Goal: Task Accomplishment & Management: Use online tool/utility

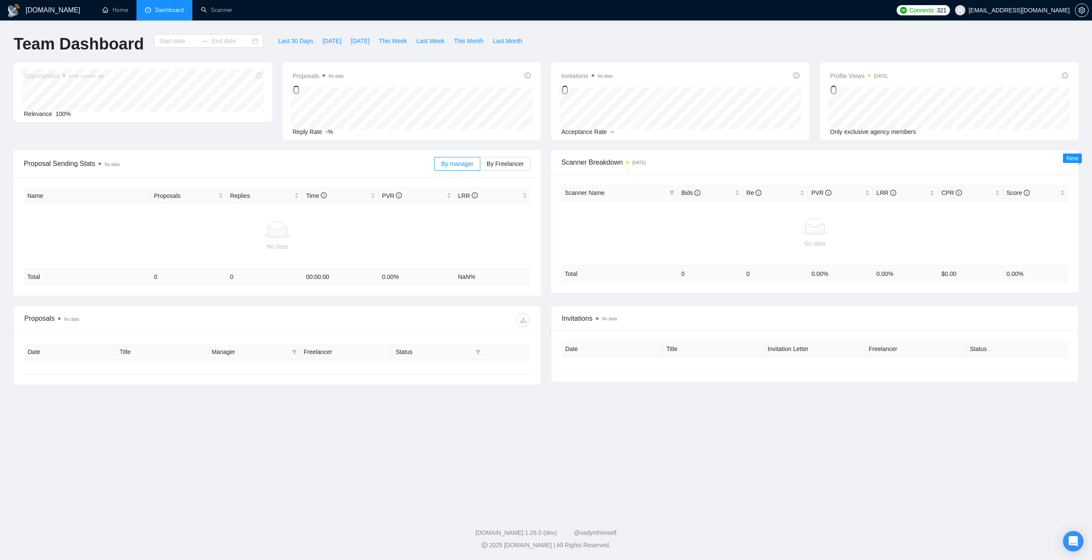
type input "[DATE]"
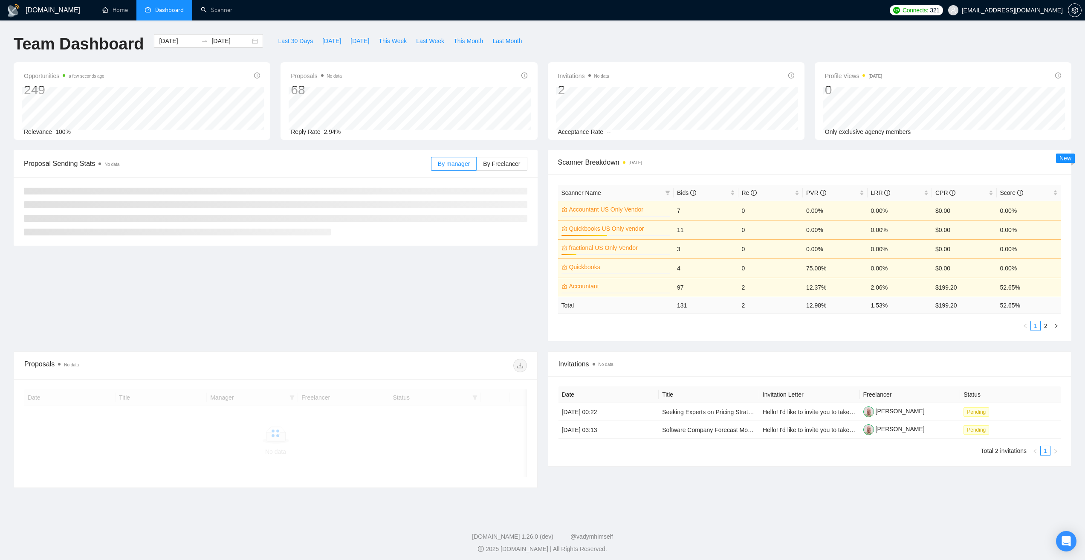
click at [1001, 10] on span "[EMAIL_ADDRESS][DOMAIN_NAME]" at bounding box center [1012, 10] width 101 height 0
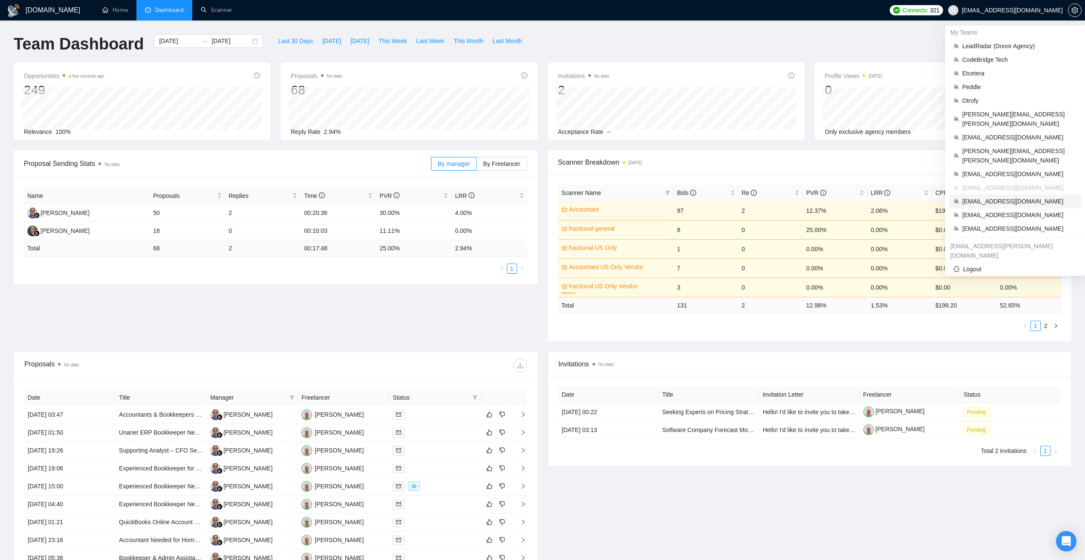
click at [998, 197] on span "[EMAIL_ADDRESS][DOMAIN_NAME]" at bounding box center [1020, 201] width 114 height 9
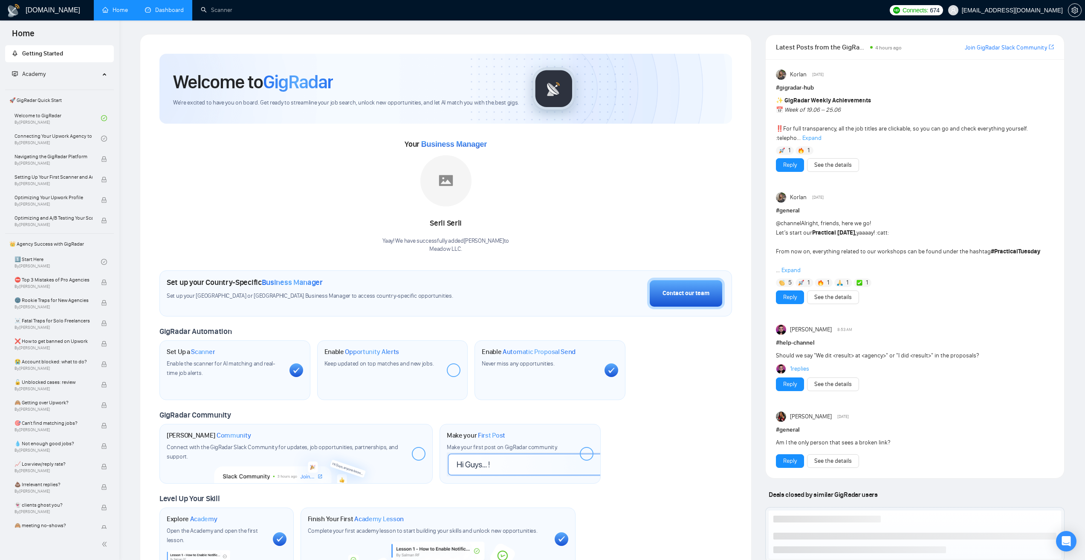
click at [156, 10] on link "Dashboard" at bounding box center [164, 9] width 39 height 7
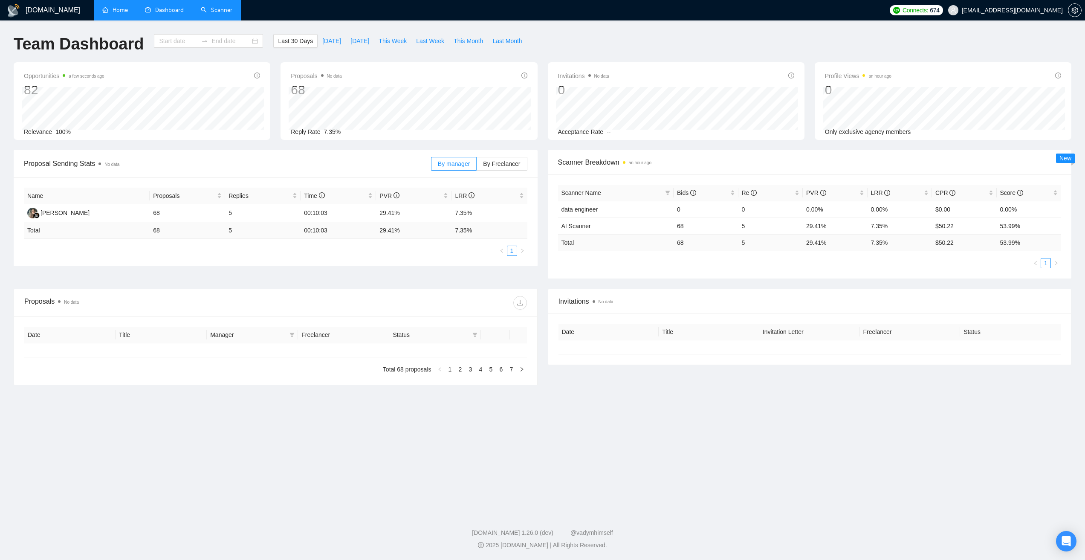
type input "[DATE]"
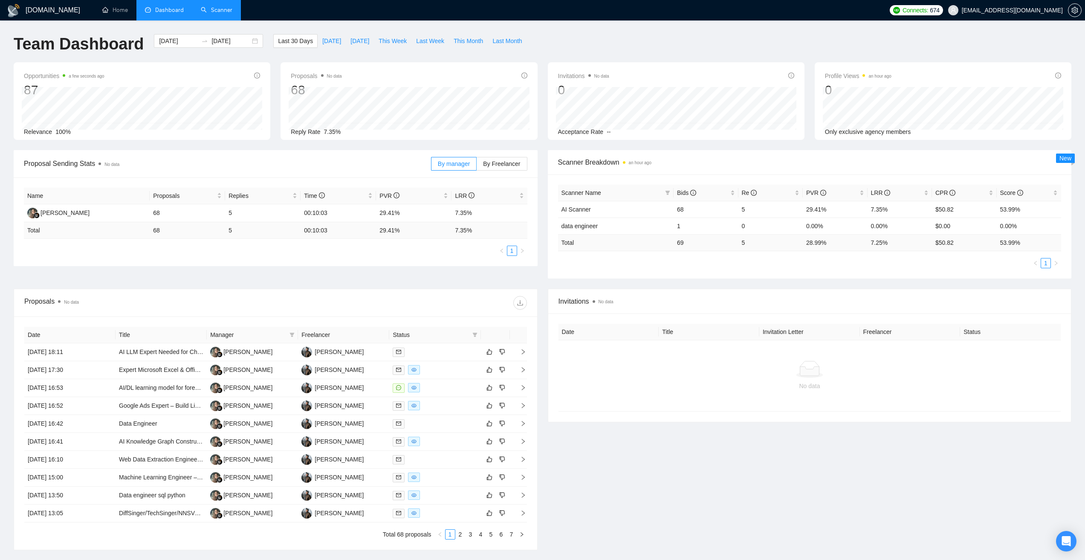
click at [228, 9] on link "Scanner" at bounding box center [217, 9] width 32 height 7
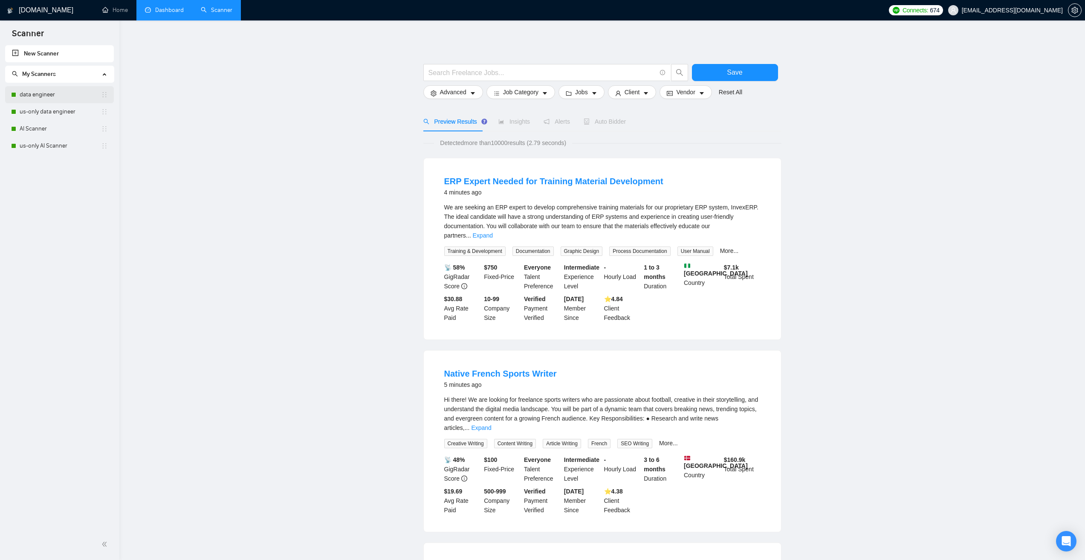
click at [84, 91] on link "data engineer" at bounding box center [60, 94] width 81 height 17
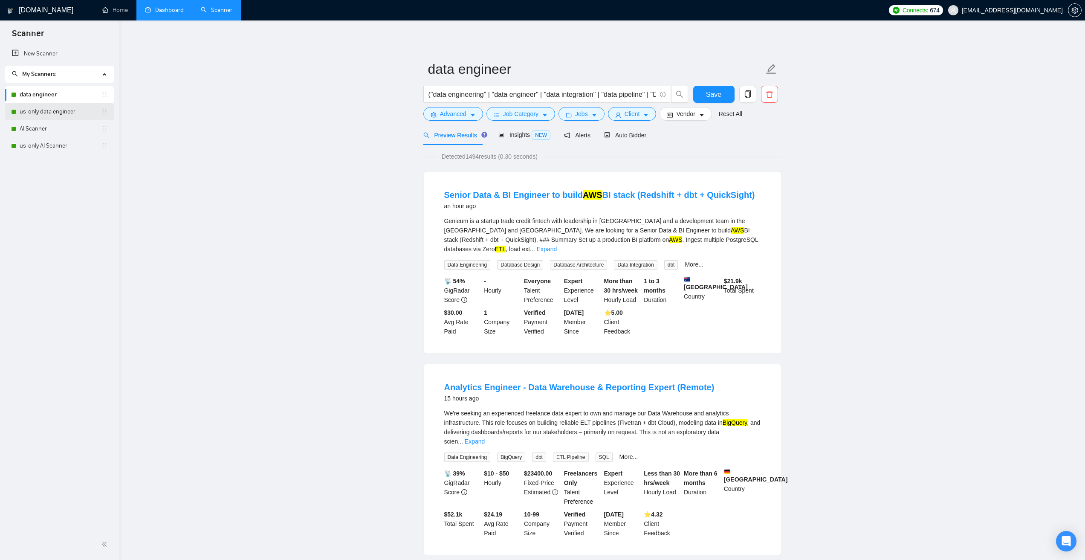
click at [78, 110] on link "us-only data engineer" at bounding box center [60, 111] width 81 height 17
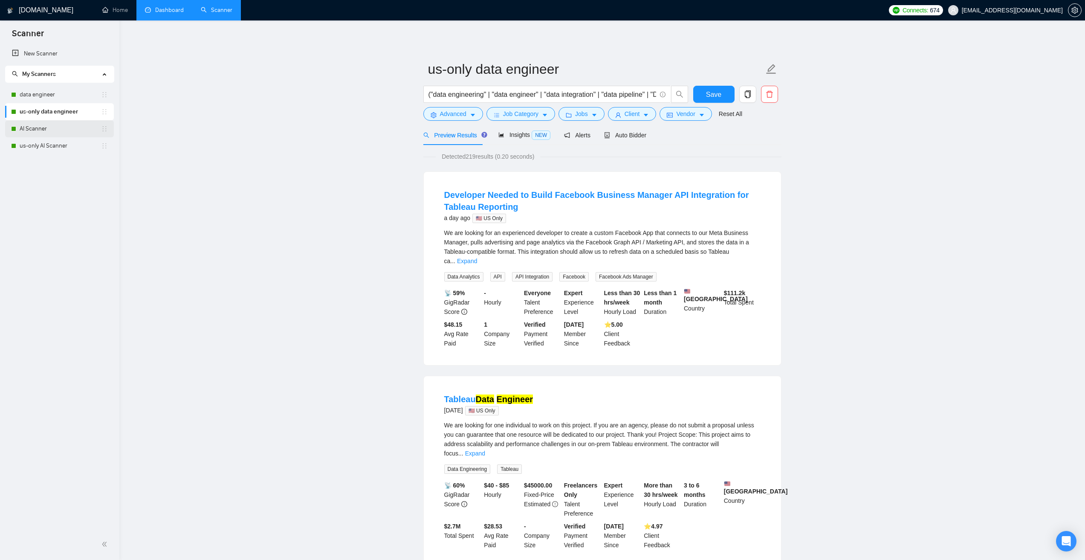
click at [69, 130] on link "AI Scanner" at bounding box center [60, 128] width 81 height 17
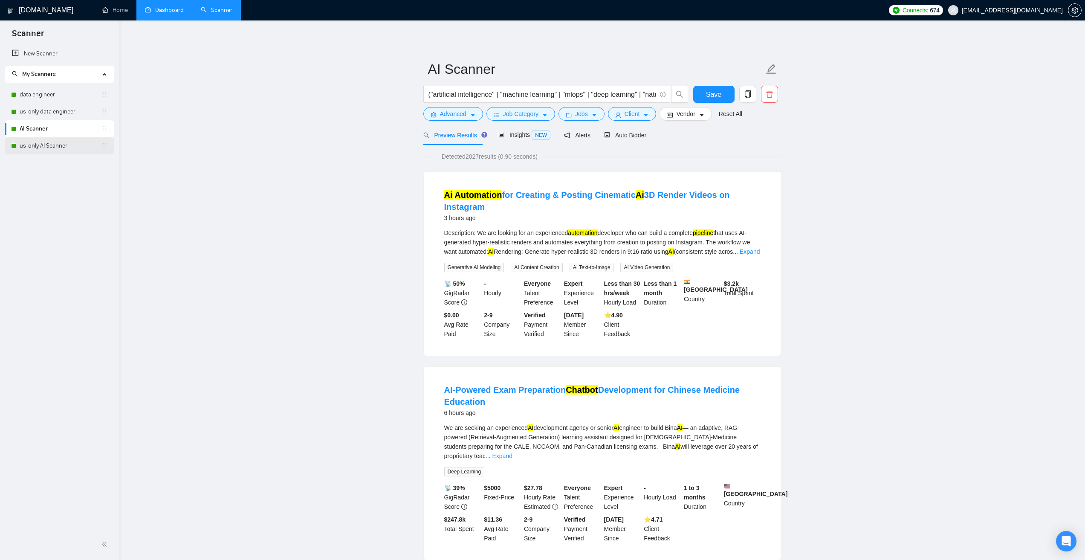
click at [58, 145] on link "us-only AI Scanner" at bounding box center [60, 145] width 81 height 17
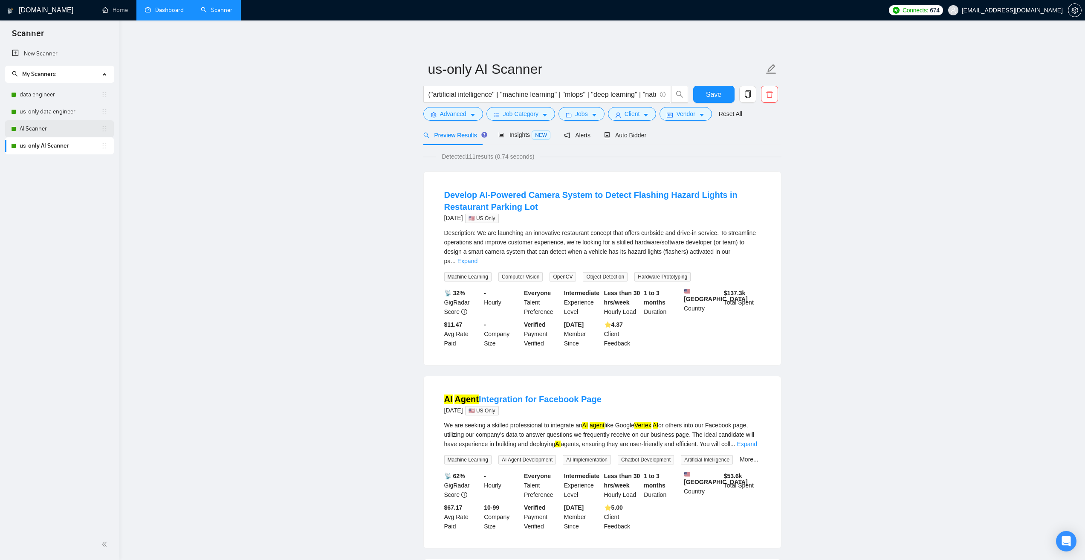
click at [64, 127] on link "AI Scanner" at bounding box center [60, 128] width 81 height 17
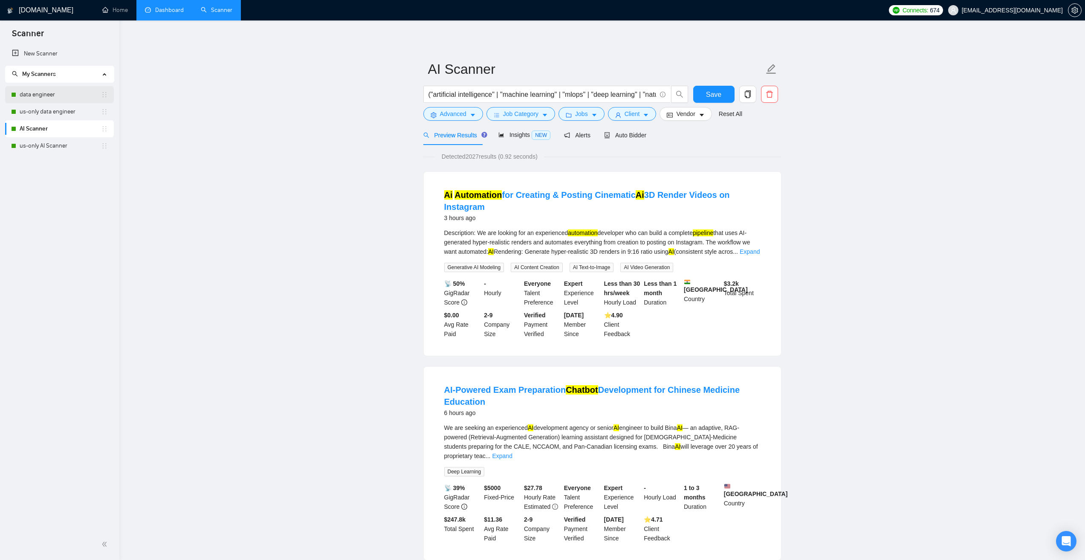
click at [67, 94] on link "data engineer" at bounding box center [60, 94] width 81 height 17
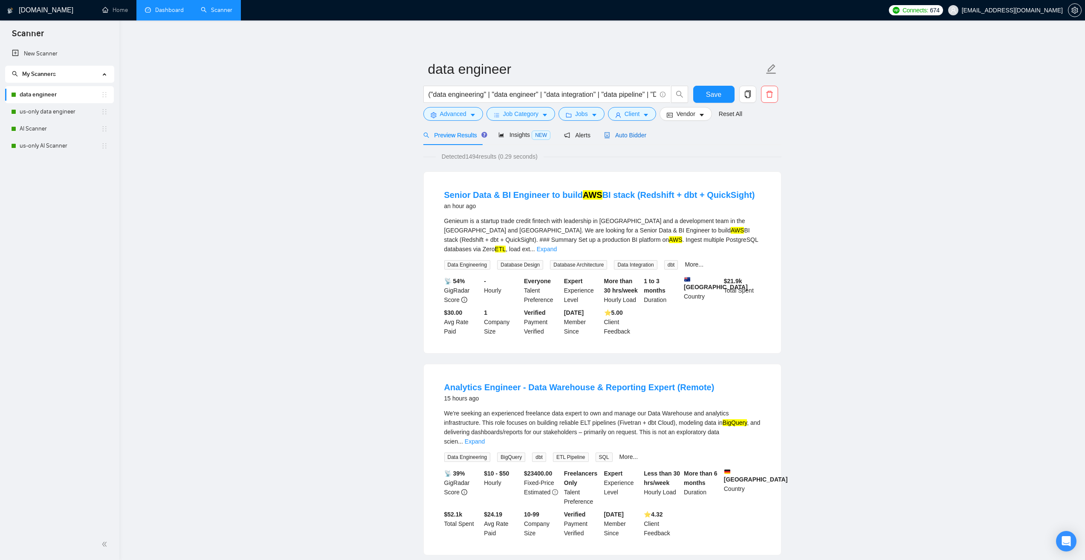
click at [634, 136] on span "Auto Bidder" at bounding box center [625, 135] width 42 height 7
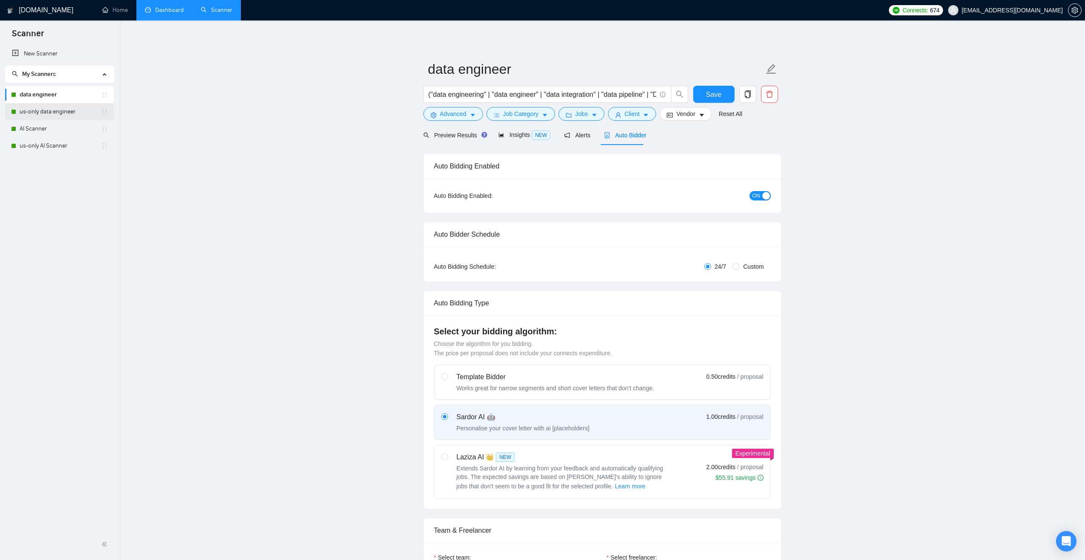
drag, startPoint x: 58, startPoint y: 113, endPoint x: 86, endPoint y: 119, distance: 28.7
click at [58, 113] on link "us-only data engineer" at bounding box center [60, 111] width 81 height 17
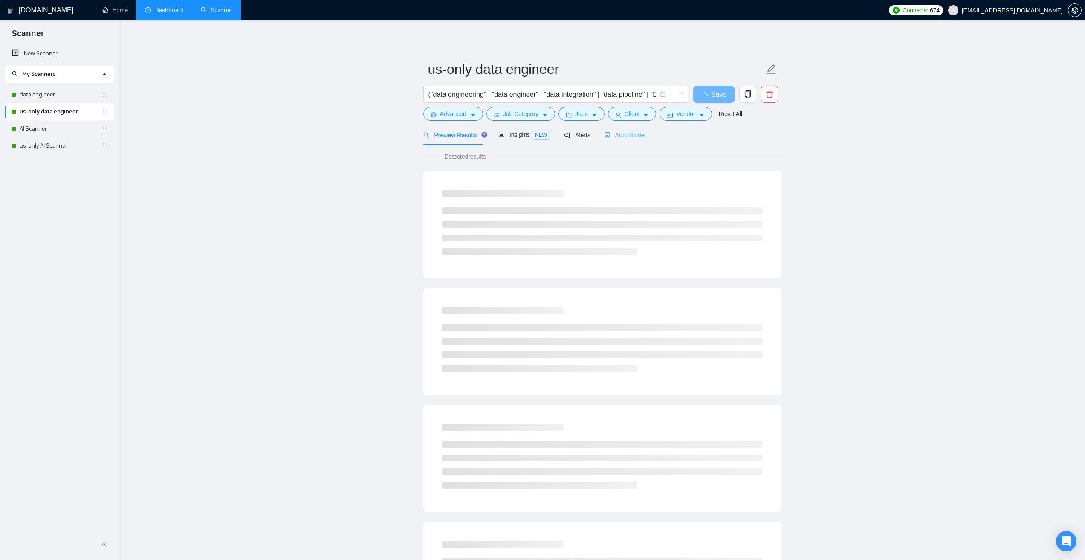
click at [635, 142] on div "Auto Bidder" at bounding box center [625, 135] width 42 height 20
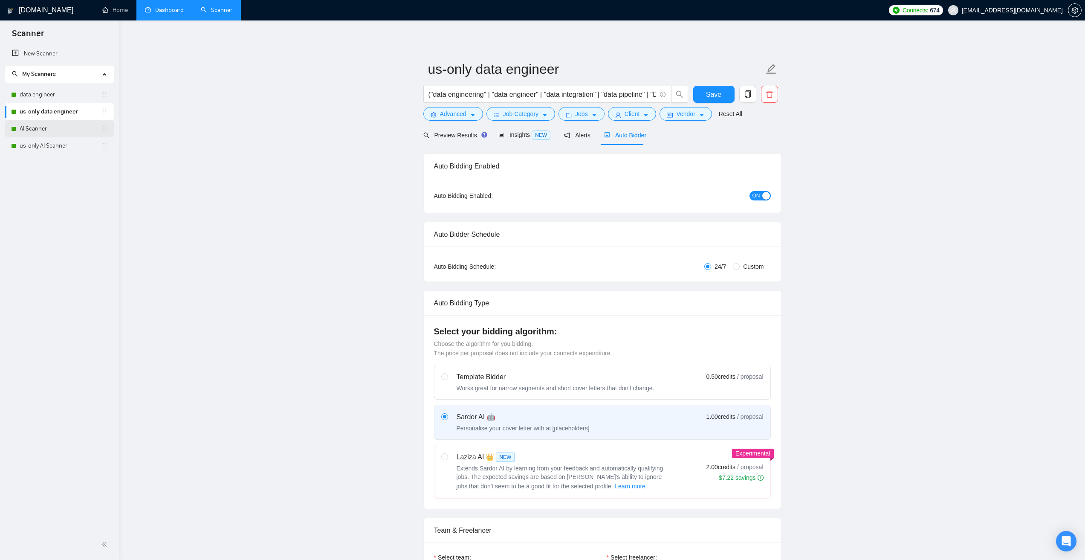
click at [58, 125] on link "AI Scanner" at bounding box center [60, 128] width 81 height 17
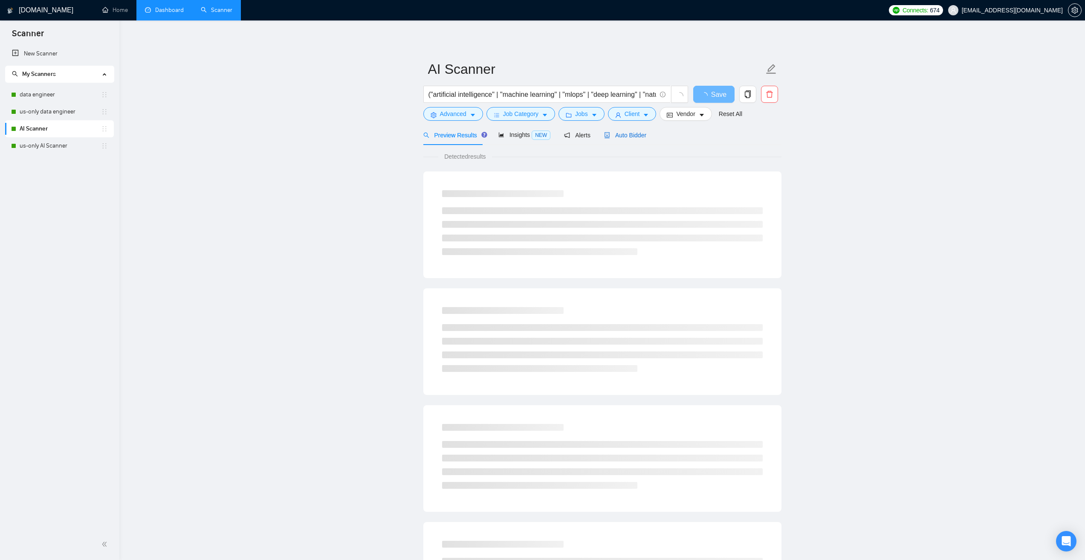
click at [638, 136] on span "Auto Bidder" at bounding box center [625, 135] width 42 height 7
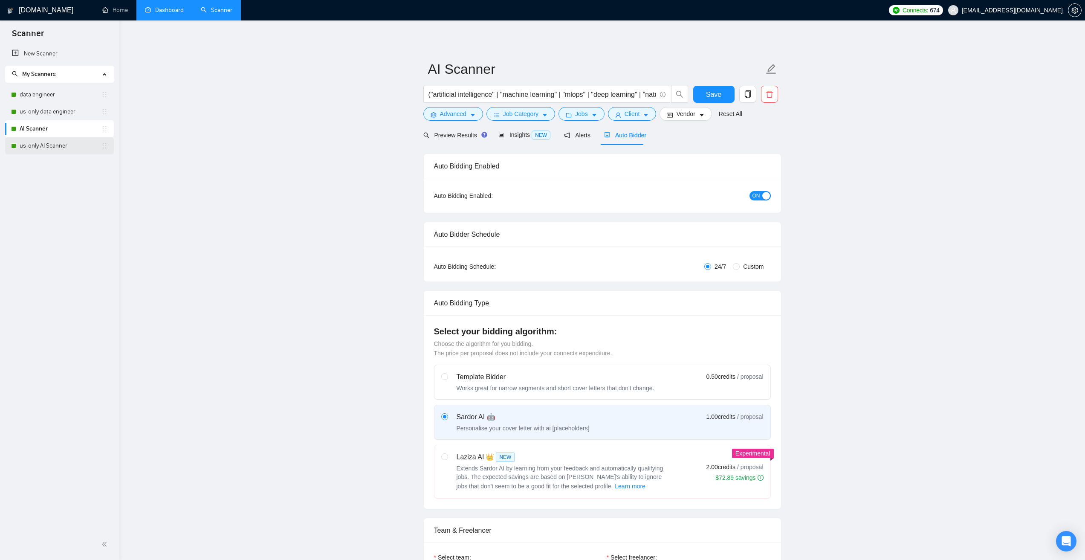
click at [52, 145] on link "us-only AI Scanner" at bounding box center [60, 145] width 81 height 17
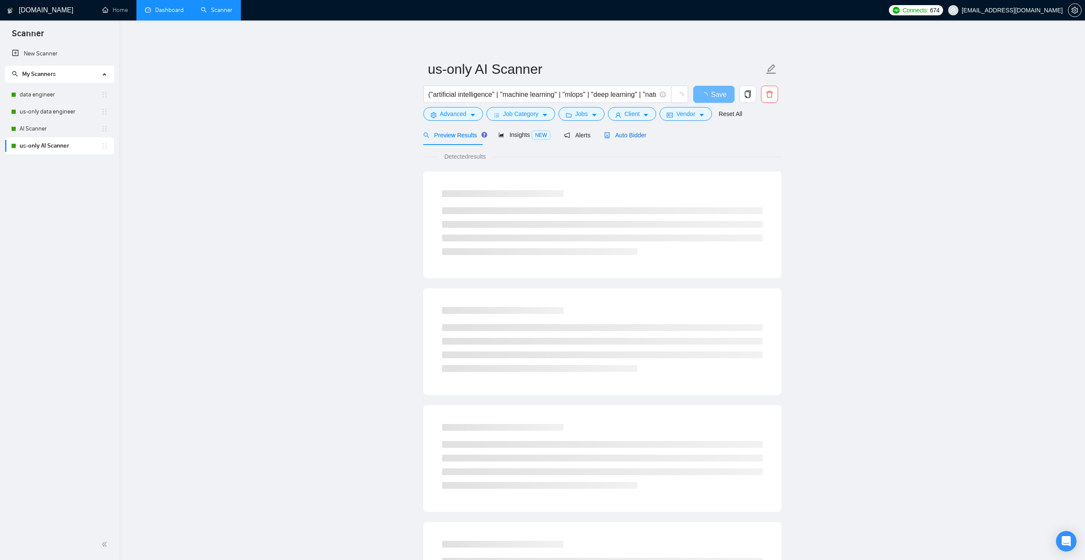
click at [632, 139] on span "Auto Bidder" at bounding box center [625, 135] width 42 height 7
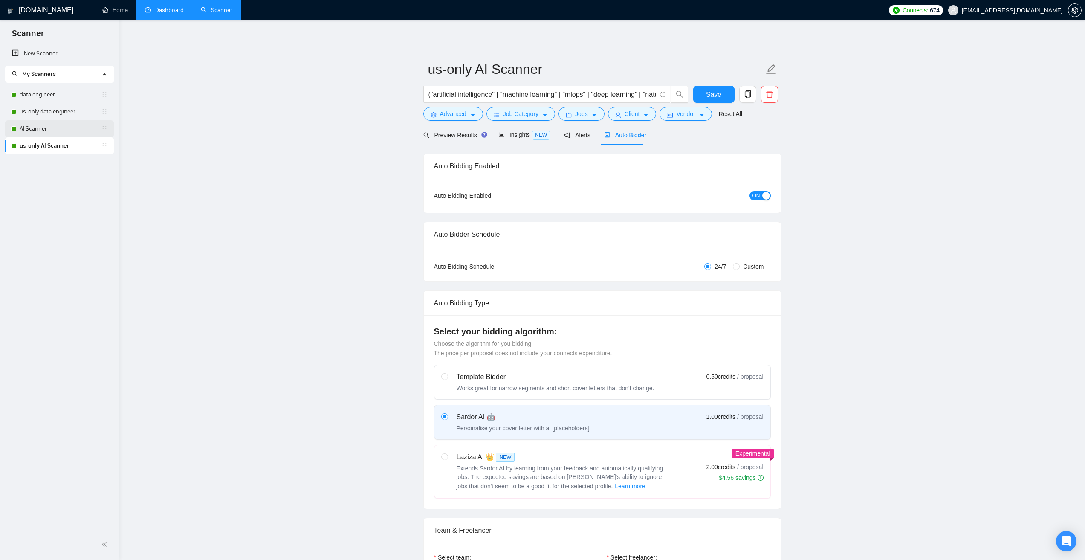
click at [53, 128] on link "AI Scanner" at bounding box center [60, 128] width 81 height 17
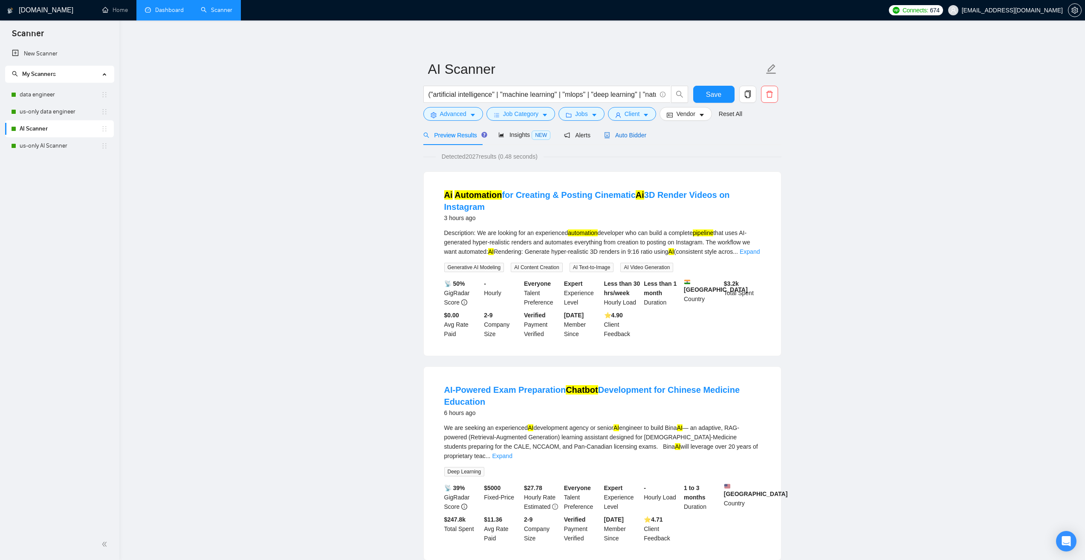
click at [622, 133] on span "Auto Bidder" at bounding box center [625, 135] width 42 height 7
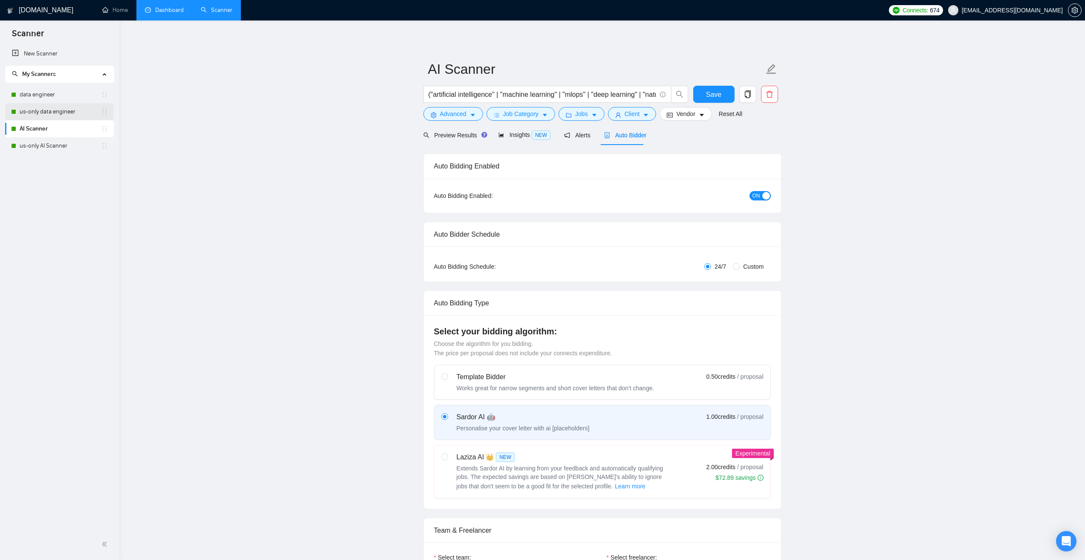
click at [48, 109] on link "us-only data engineer" at bounding box center [60, 111] width 81 height 17
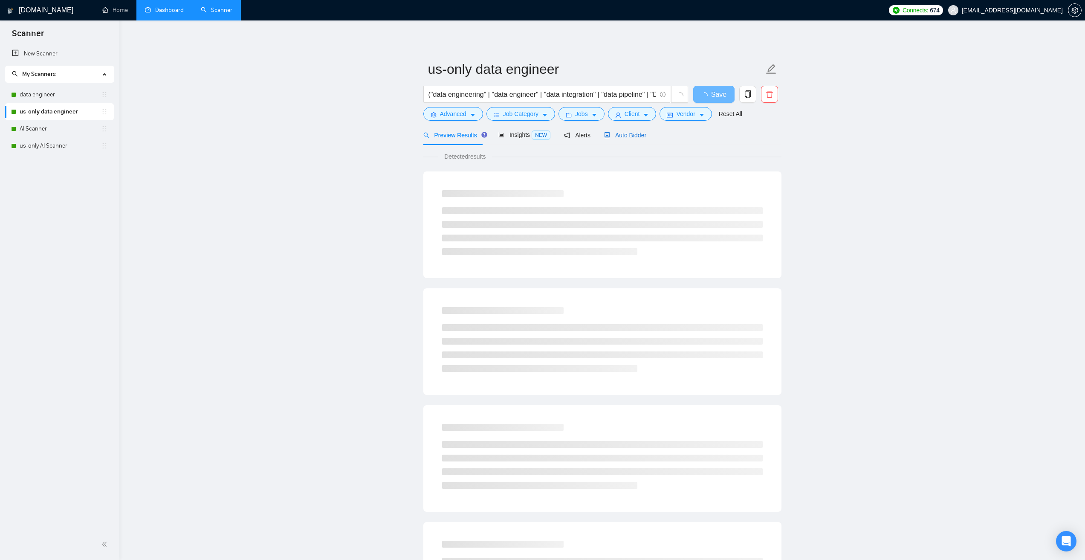
click at [618, 134] on span "Auto Bidder" at bounding box center [625, 135] width 42 height 7
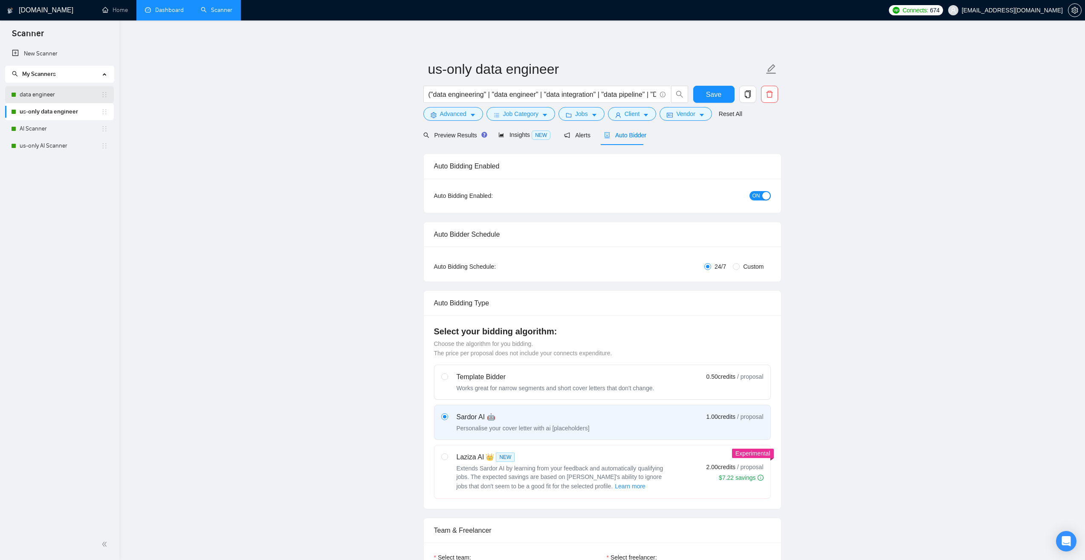
click at [86, 95] on link "data engineer" at bounding box center [60, 94] width 81 height 17
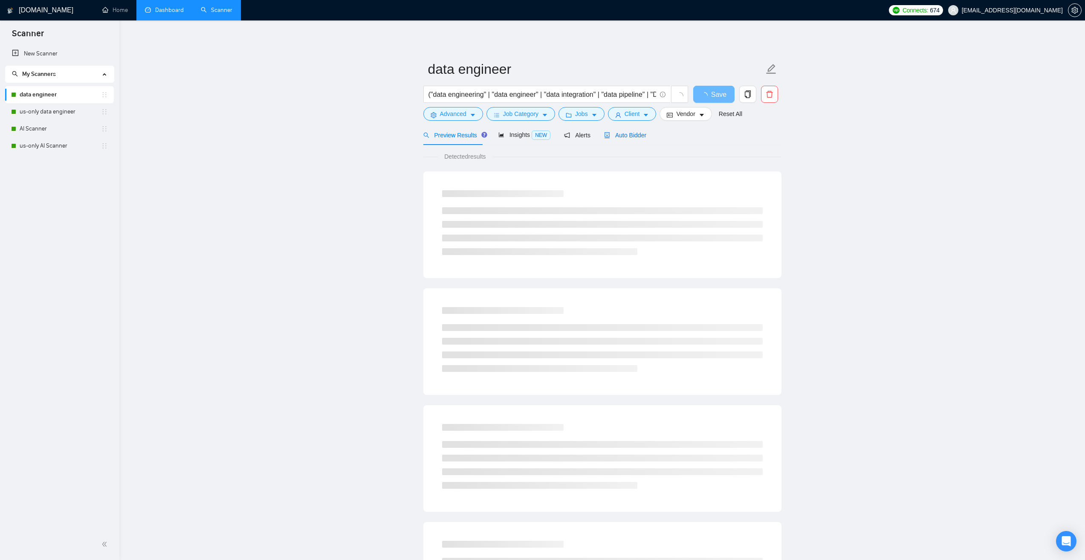
click at [608, 132] on span "Auto Bidder" at bounding box center [625, 135] width 42 height 7
